Goal: Task Accomplishment & Management: Use online tool/utility

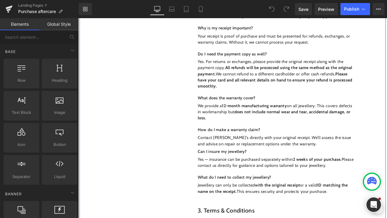
scroll to position [325, 0]
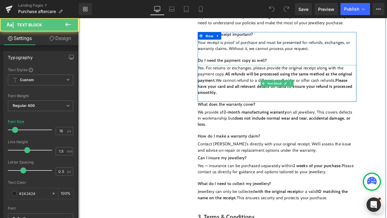
click at [251, 76] on p "Yes. For returns or exchanges, please provide the original receipt along with t…" at bounding box center [314, 92] width 188 height 36
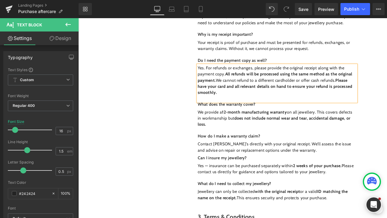
click at [264, 106] on p "Yes. For refunds or exchanges, please provide the original receipt along with t…" at bounding box center [314, 92] width 188 height 36
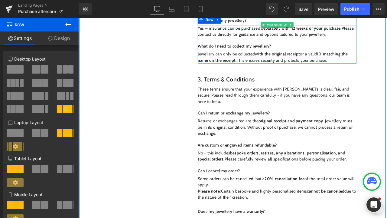
scroll to position [488, 0]
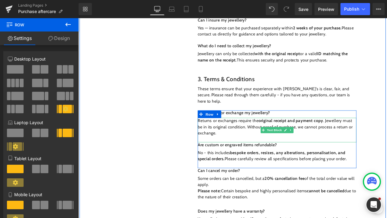
click at [225, 136] on p "Returns or exchanges require the original receipt and payment copy . Jewellery …" at bounding box center [314, 147] width 188 height 22
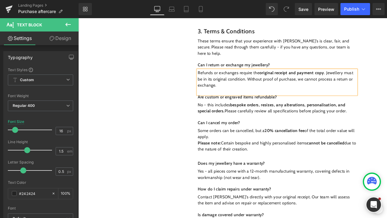
scroll to position [542, 0]
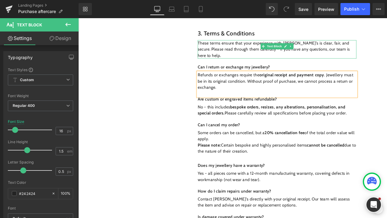
click at [387, 45] on p "These terms ensure that your experience with [PERSON_NAME]’s is clear, fair, an…" at bounding box center [314, 55] width 188 height 22
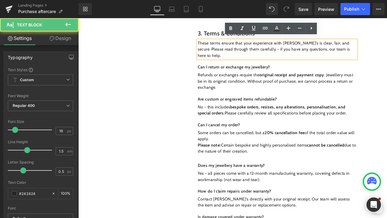
click at [384, 44] on p "These terms ensure that your experience with [PERSON_NAME]’s is clear, fair, an…" at bounding box center [314, 55] width 188 height 22
click at [387, 45] on p "These terms ensure that your experience with [PERSON_NAME]’s is clear, fair, an…" at bounding box center [314, 55] width 188 height 22
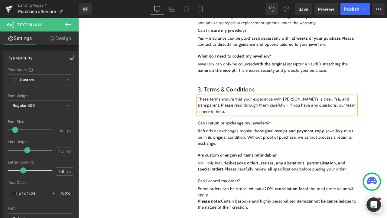
scroll to position [505, 0]
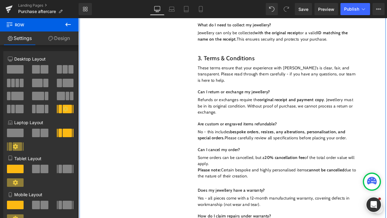
scroll to position [520, 0]
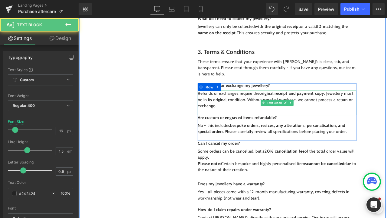
click at [244, 117] on p "Refunds or exchanges require the original receipt and payment copy . Jewellery …" at bounding box center [314, 115] width 188 height 22
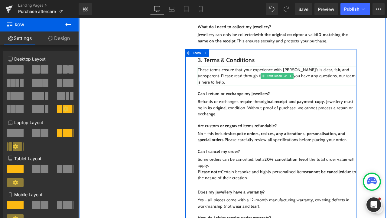
scroll to position [503, 0]
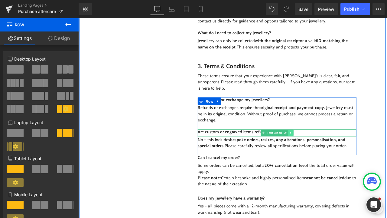
click at [330, 152] on icon at bounding box center [330, 154] width 3 height 4
click at [325, 152] on icon at bounding box center [326, 153] width 3 height 3
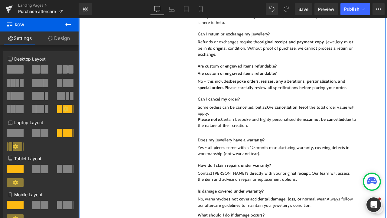
scroll to position [559, 0]
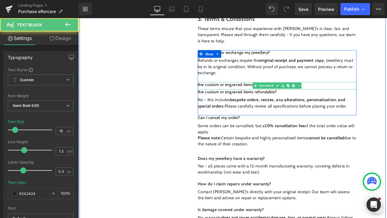
click at [249, 94] on p "Are custom or engraved items refundable?" at bounding box center [314, 97] width 188 height 6
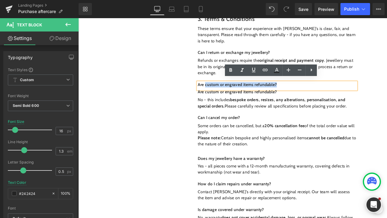
drag, startPoint x: 318, startPoint y: 94, endPoint x: 227, endPoint y: 93, distance: 91.1
click at [227, 94] on p "Are custom or engraved items refundable?" at bounding box center [314, 97] width 188 height 6
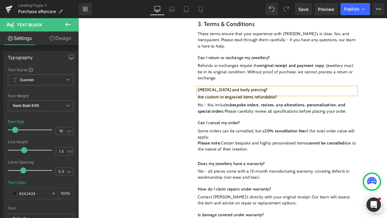
scroll to position [550, 0]
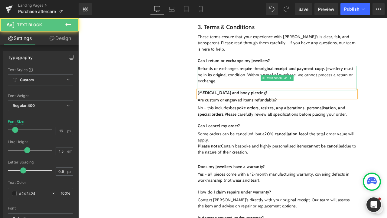
click at [248, 90] on p "Refunds or exchanges require the original receipt and payment copy . Jewellery …" at bounding box center [314, 85] width 188 height 22
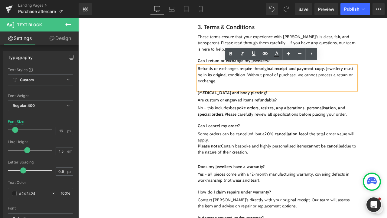
click at [371, 74] on p "Refunds or exchanges require the original receipt and payment copy . Jewellery …" at bounding box center [314, 85] width 188 height 22
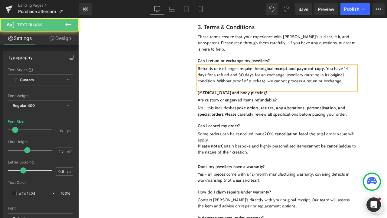
click at [354, 89] on p "Refunds or exchanges require the original receipt and payment copy . You have 1…" at bounding box center [314, 85] width 188 height 22
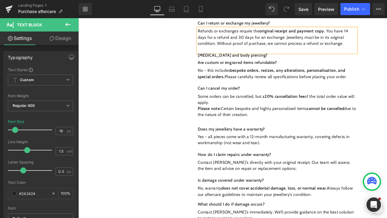
scroll to position [582, 0]
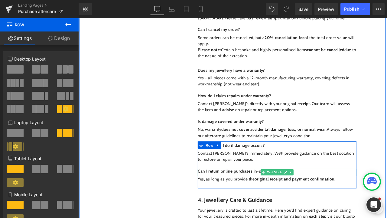
scroll to position [677, 0]
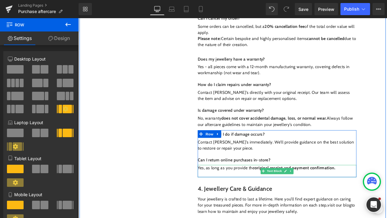
click at [382, 192] on p "Yes, as long as you provide the original receipt and payment confirmation." at bounding box center [314, 195] width 188 height 7
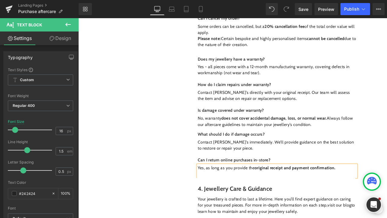
click at [387, 193] on p "Yes, as long as you provide the original receipt and payment confirmation." at bounding box center [314, 195] width 188 height 7
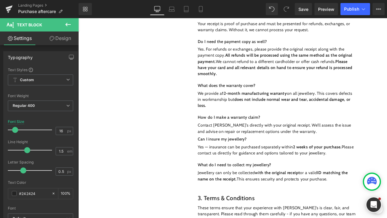
scroll to position [347, 0]
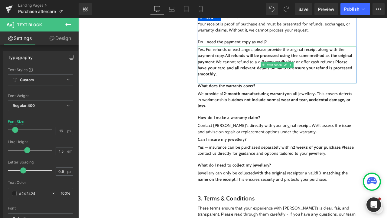
click at [245, 83] on p "Yes. For refunds or exchanges, please provide the original receipt along with t…" at bounding box center [314, 70] width 188 height 36
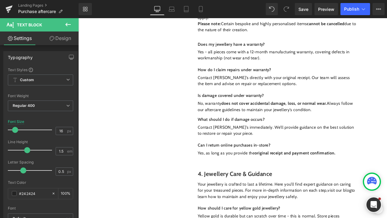
scroll to position [692, 0]
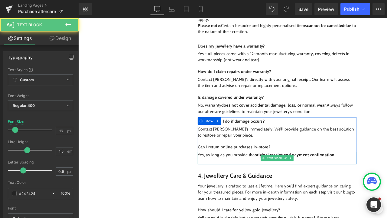
click at [385, 177] on p "Yes, as long as you provide the original receipt and payment confirmation." at bounding box center [314, 180] width 188 height 7
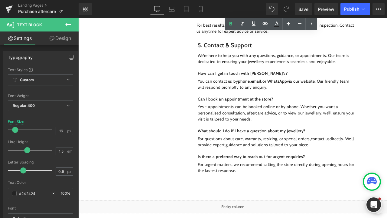
scroll to position [1272, 0]
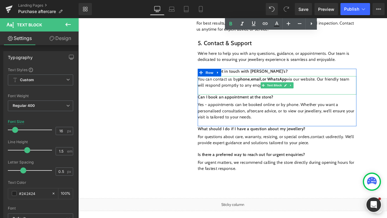
click at [282, 93] on p "You can contact us by phone, email, or WhatsApp via our website. Our friendly t…" at bounding box center [314, 94] width 188 height 15
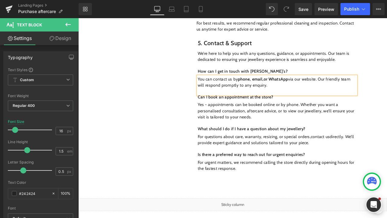
click at [307, 97] on p "You can contact us by phone, email, or WhatsApp via our website. Our friendly t…" at bounding box center [314, 94] width 188 height 15
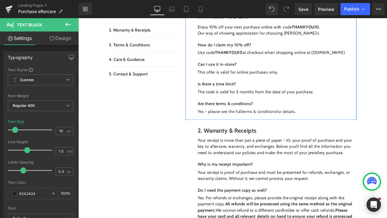
scroll to position [201, 0]
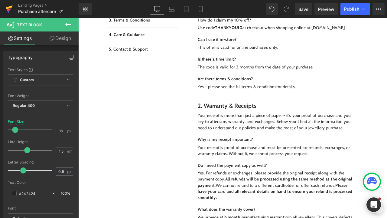
click at [8, 12] on icon at bounding box center [9, 12] width 2 height 2
